Goal: Task Accomplishment & Management: Manage account settings

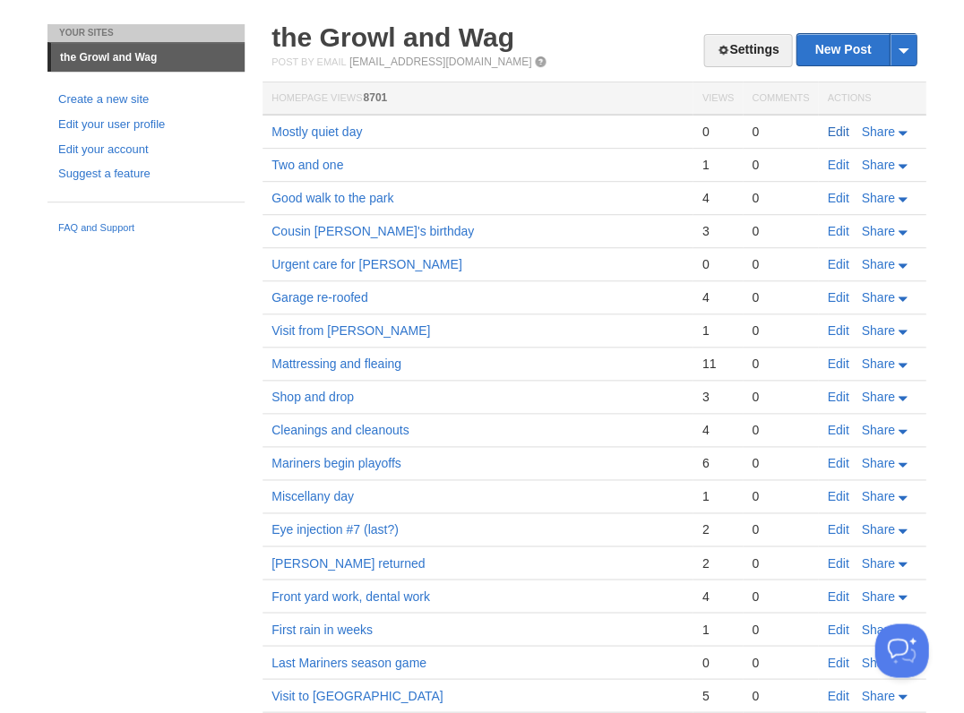
click at [838, 125] on link "Edit" at bounding box center [838, 132] width 22 height 14
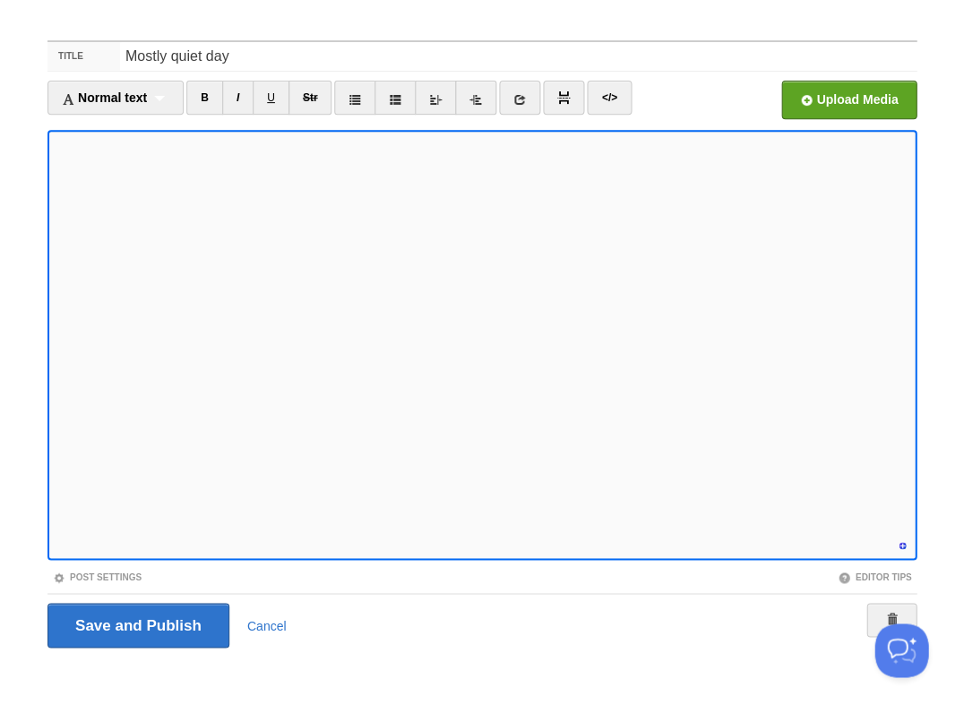
scroll to position [759, 0]
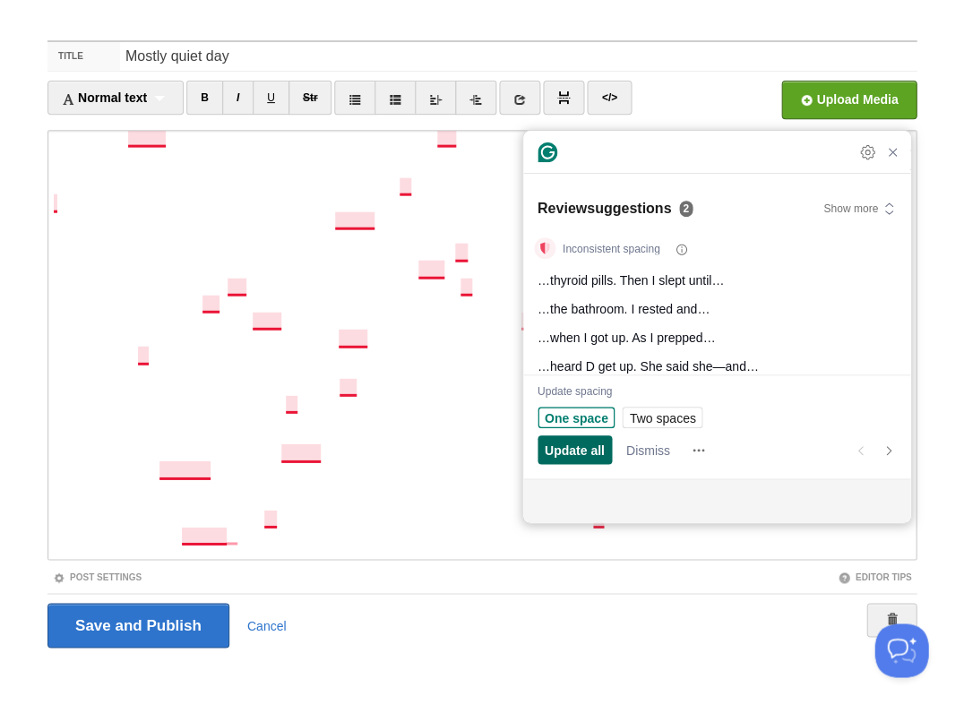
click at [570, 453] on span "Update all" at bounding box center [575, 450] width 60 height 19
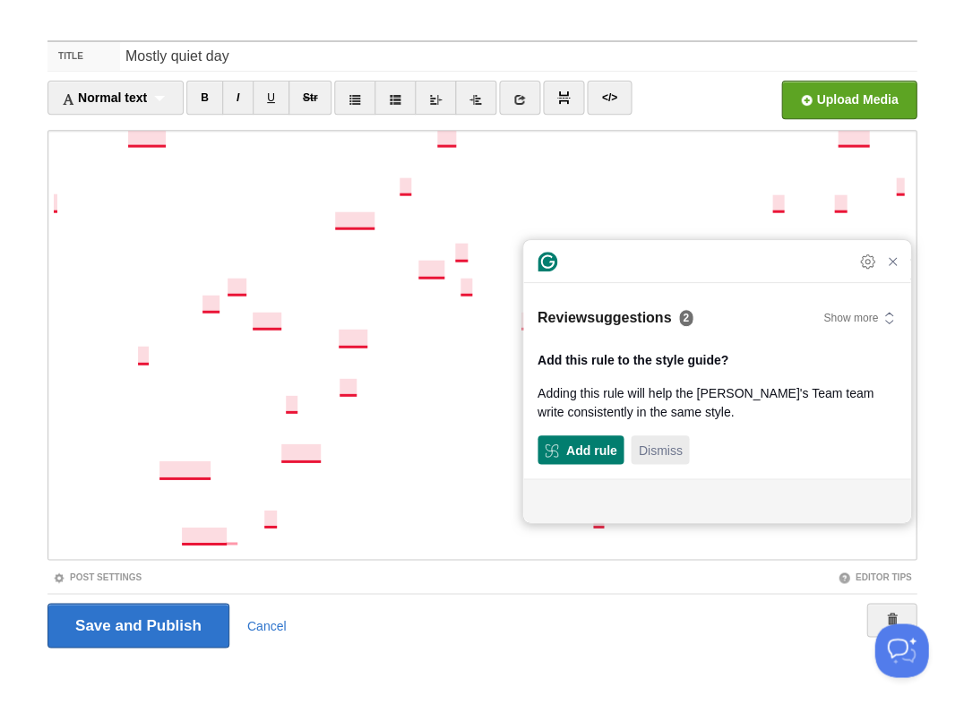
click at [661, 453] on span "Dismiss" at bounding box center [660, 450] width 44 height 19
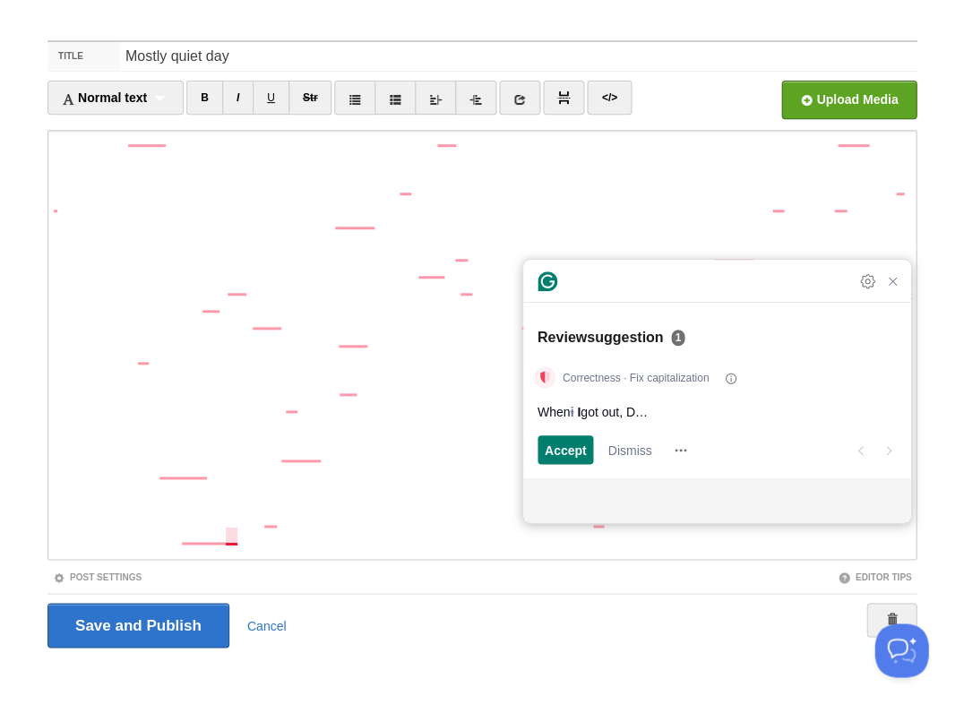
scroll to position [760, 0]
click at [573, 451] on span "Accept" at bounding box center [566, 450] width 42 height 19
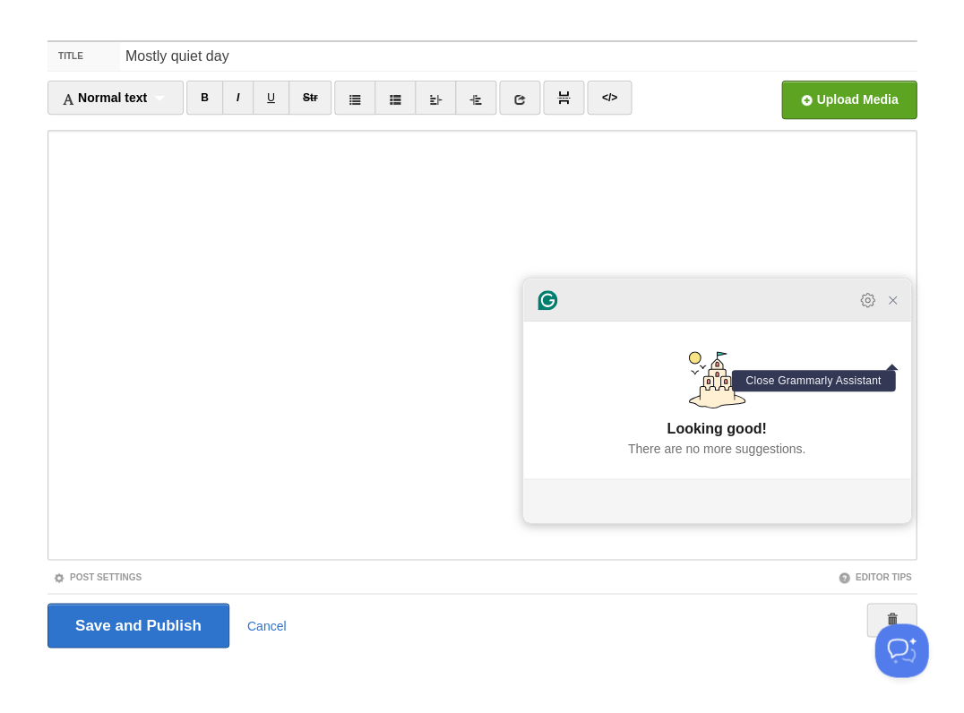
click at [896, 307] on icon "Close Grammarly Assistant" at bounding box center [892, 300] width 14 height 14
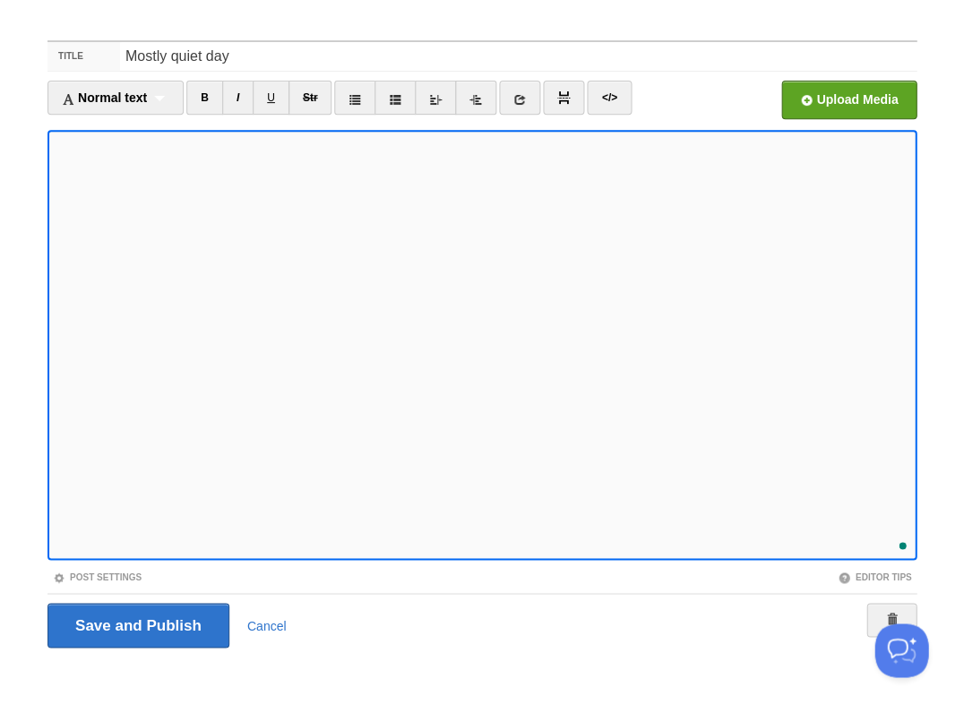
scroll to position [776, 0]
click at [136, 624] on input "Save and Publish" at bounding box center [138, 625] width 182 height 45
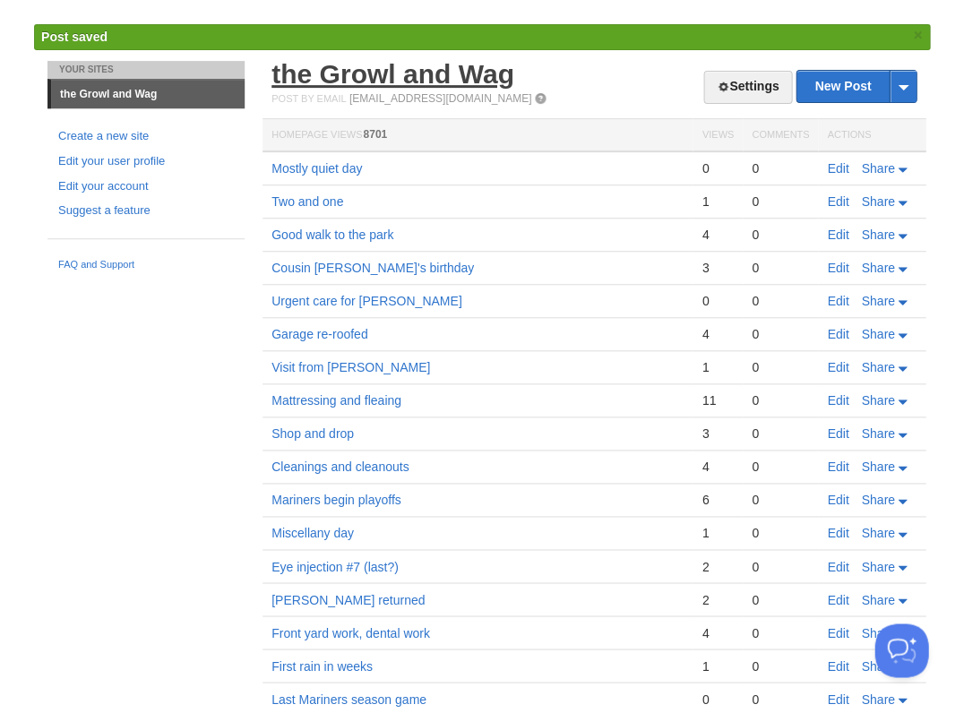
click at [410, 63] on link "the Growl and Wag" at bounding box center [393, 74] width 243 height 30
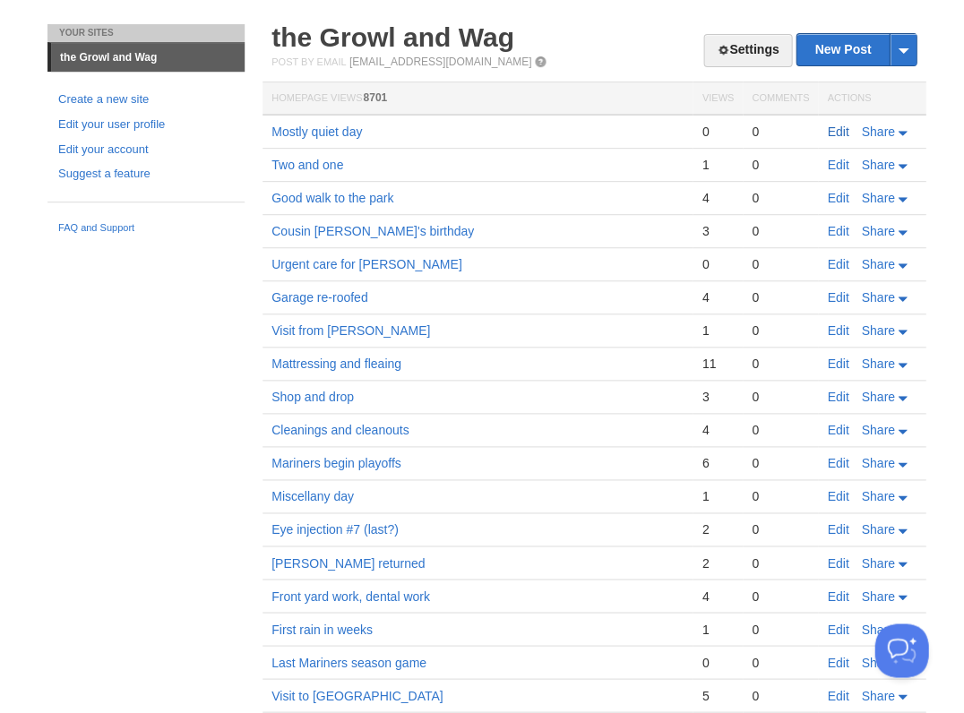
click at [838, 131] on link "Edit" at bounding box center [838, 132] width 22 height 14
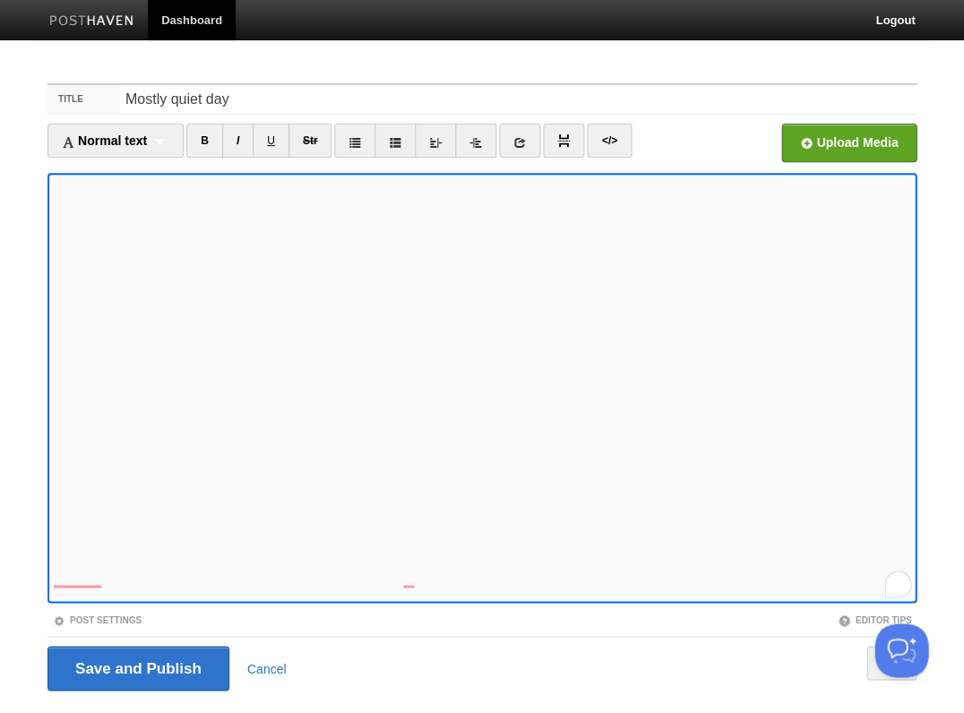
scroll to position [43, 0]
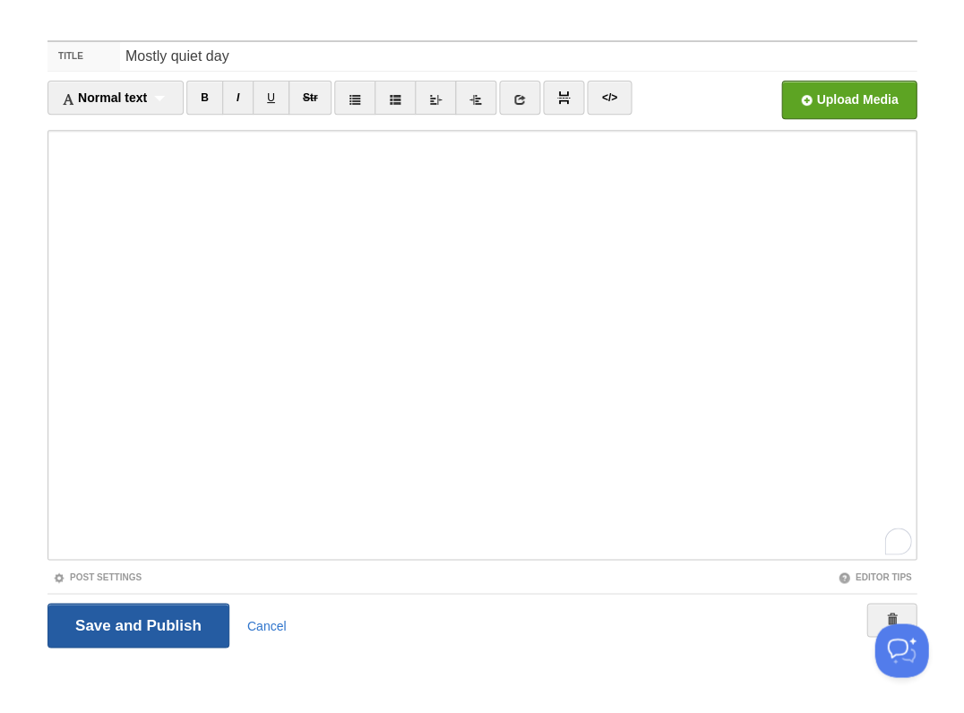
click at [136, 624] on input "Save and Publish" at bounding box center [138, 625] width 182 height 45
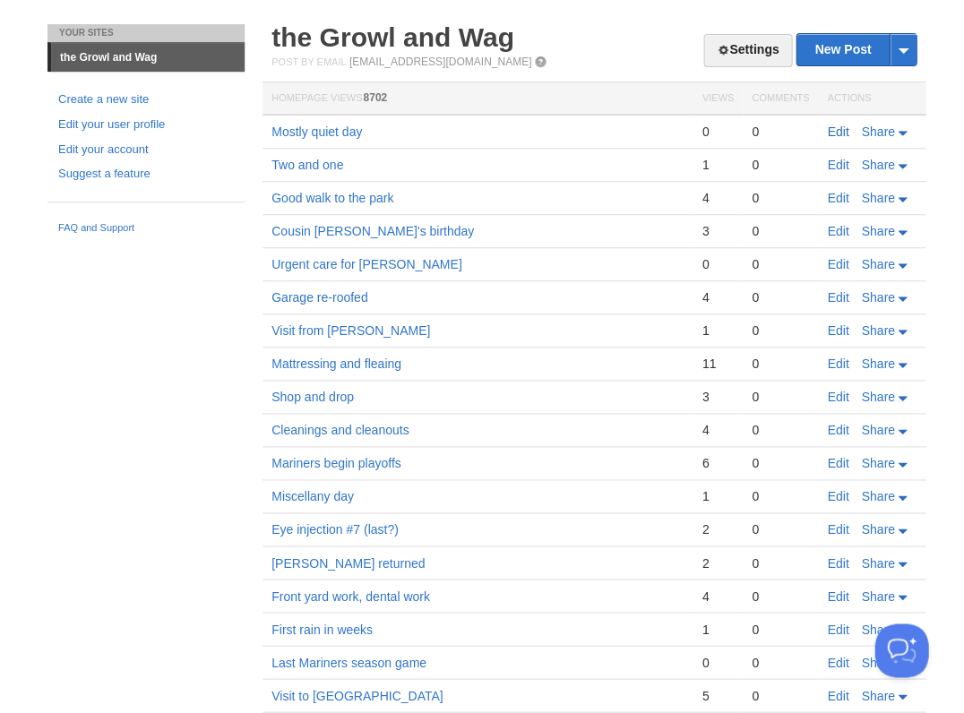
click at [834, 128] on link "Edit" at bounding box center [838, 132] width 22 height 14
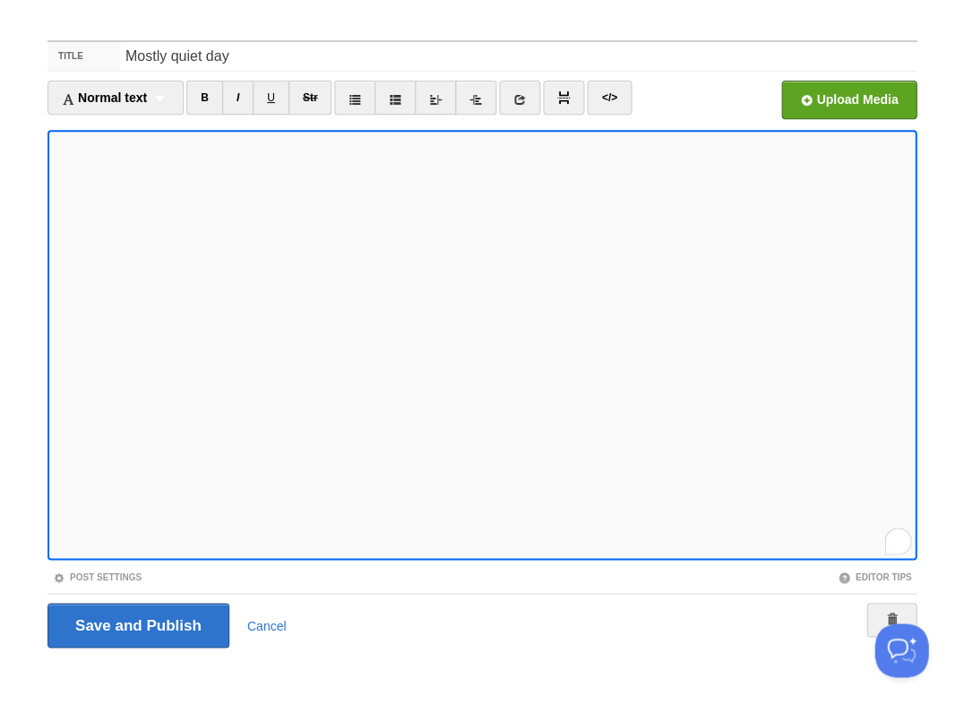
scroll to position [777, 0]
click at [136, 624] on input "Save and Publish" at bounding box center [138, 625] width 182 height 45
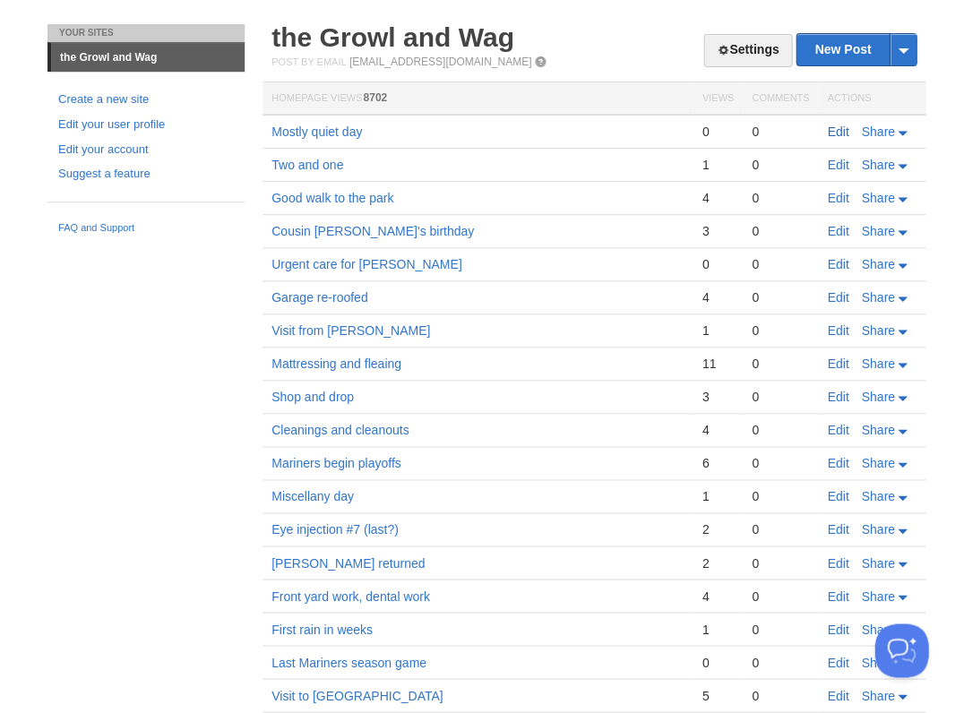
click at [842, 125] on link "Edit" at bounding box center [838, 132] width 22 height 14
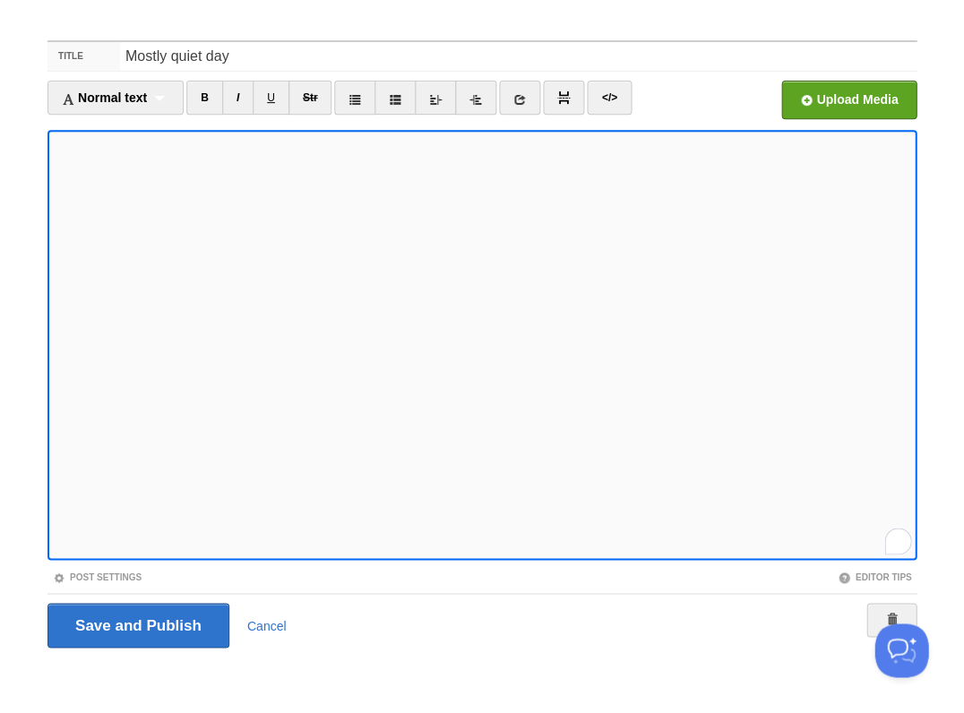
scroll to position [794, 0]
click at [136, 624] on input "Save and Publish" at bounding box center [138, 625] width 182 height 45
